Goal: Task Accomplishment & Management: Manage account settings

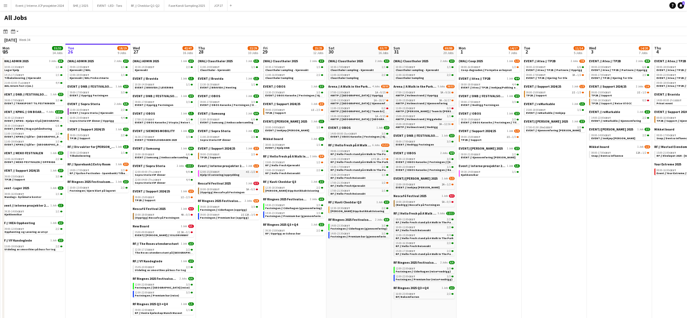
scroll to position [0, 130]
click at [226, 173] on span "Hjelp til servering/opprydding" at bounding box center [221, 175] width 40 height 4
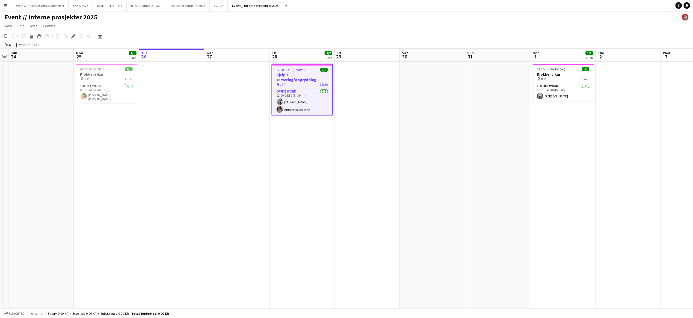
click at [369, 133] on app-date-cell at bounding box center [367, 185] width 65 height 247
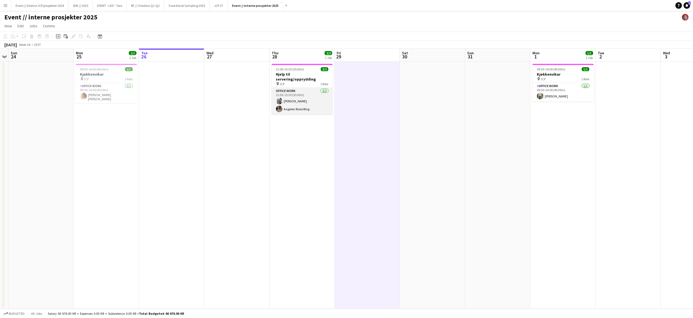
click at [291, 92] on app-card-role "Office work [DATE] 12:00-15:30 (3h30m) [PERSON_NAME] Angelen Riseo Ring" at bounding box center [301, 101] width 61 height 26
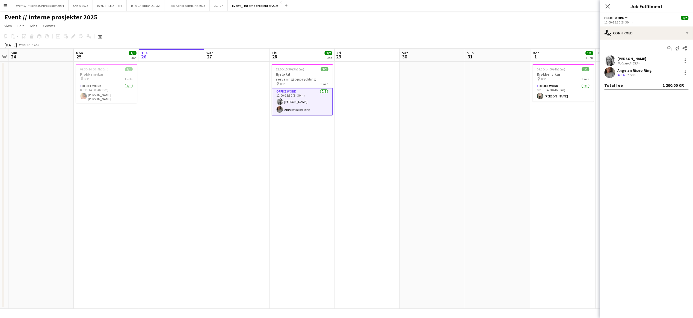
click at [632, 61] on div "523m" at bounding box center [636, 63] width 10 height 4
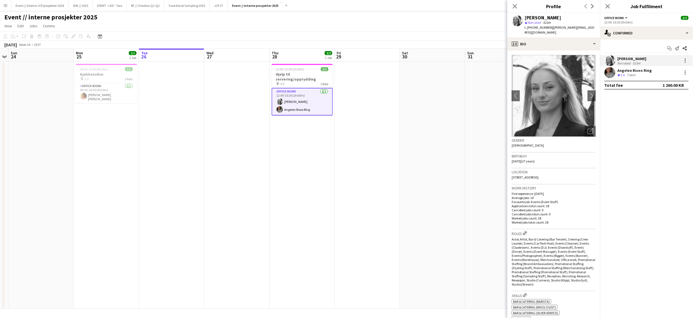
drag, startPoint x: 574, startPoint y: 27, endPoint x: 547, endPoint y: 27, distance: 27.0
click at [547, 27] on div "[PERSON_NAME] star Not rated 523m t. [PHONE_NUMBER] | [PERSON_NAME][EMAIL_ADDRE…" at bounding box center [553, 25] width 93 height 24
copy span "[PERSON_NAME][EMAIL_ADDRESS][DOMAIN_NAME]"
click at [516, 5] on icon at bounding box center [514, 6] width 5 height 5
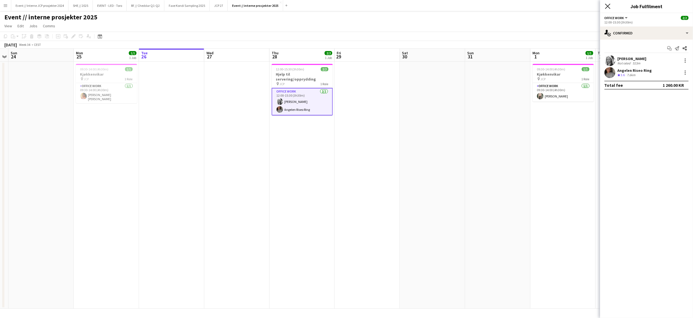
click at [610, 5] on icon "Close pop-in" at bounding box center [607, 6] width 5 height 5
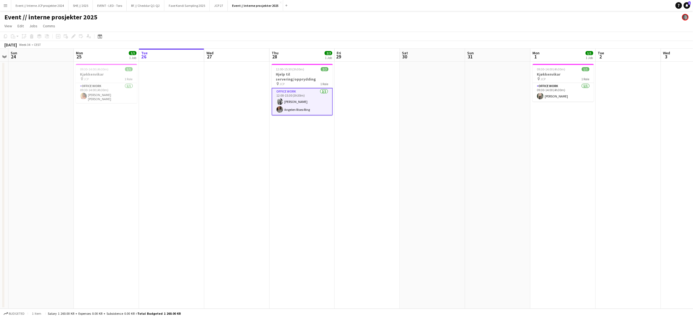
click at [292, 106] on app-card-role "Office work [DATE] 12:00-15:30 (3h30m) [PERSON_NAME] Angelen Riseo Ring" at bounding box center [301, 102] width 61 height 28
click at [299, 104] on app-card-role "Office work [DATE] 12:00-15:30 (3h30m) [PERSON_NAME] Angelen Riseo Ring" at bounding box center [301, 101] width 61 height 26
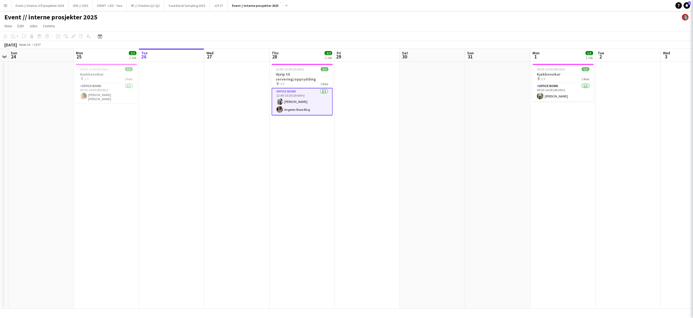
scroll to position [0, 187]
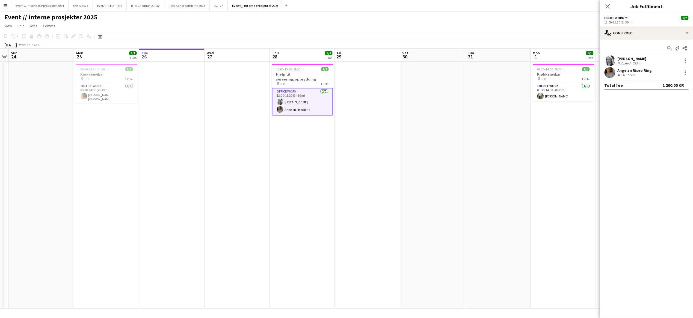
click at [643, 71] on div "Angelen Riseo Ring" at bounding box center [634, 70] width 34 height 5
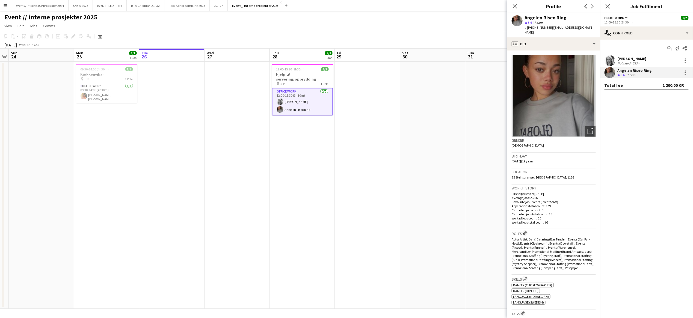
drag, startPoint x: 590, startPoint y: 27, endPoint x: 547, endPoint y: 29, distance: 43.1
click at [547, 29] on div "Angelen Riseo Ring star 3.6 7.6km t. [PHONE_NUMBER] | [EMAIL_ADDRESS][DOMAIN_NA…" at bounding box center [553, 25] width 93 height 24
copy span "[EMAIL_ADDRESS][DOMAIN_NAME]"
click at [607, 5] on icon "Close pop-in" at bounding box center [607, 6] width 5 height 5
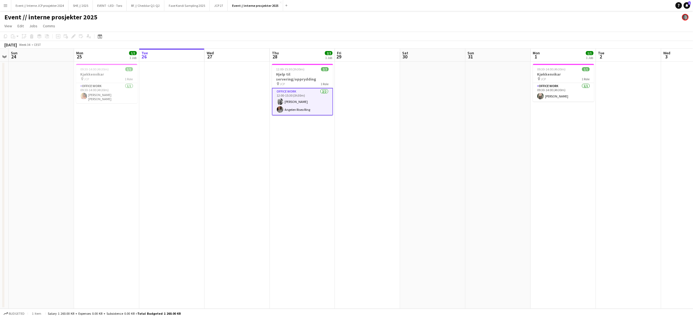
click at [471, 122] on app-date-cell at bounding box center [497, 185] width 65 height 247
